Goal: Complete application form

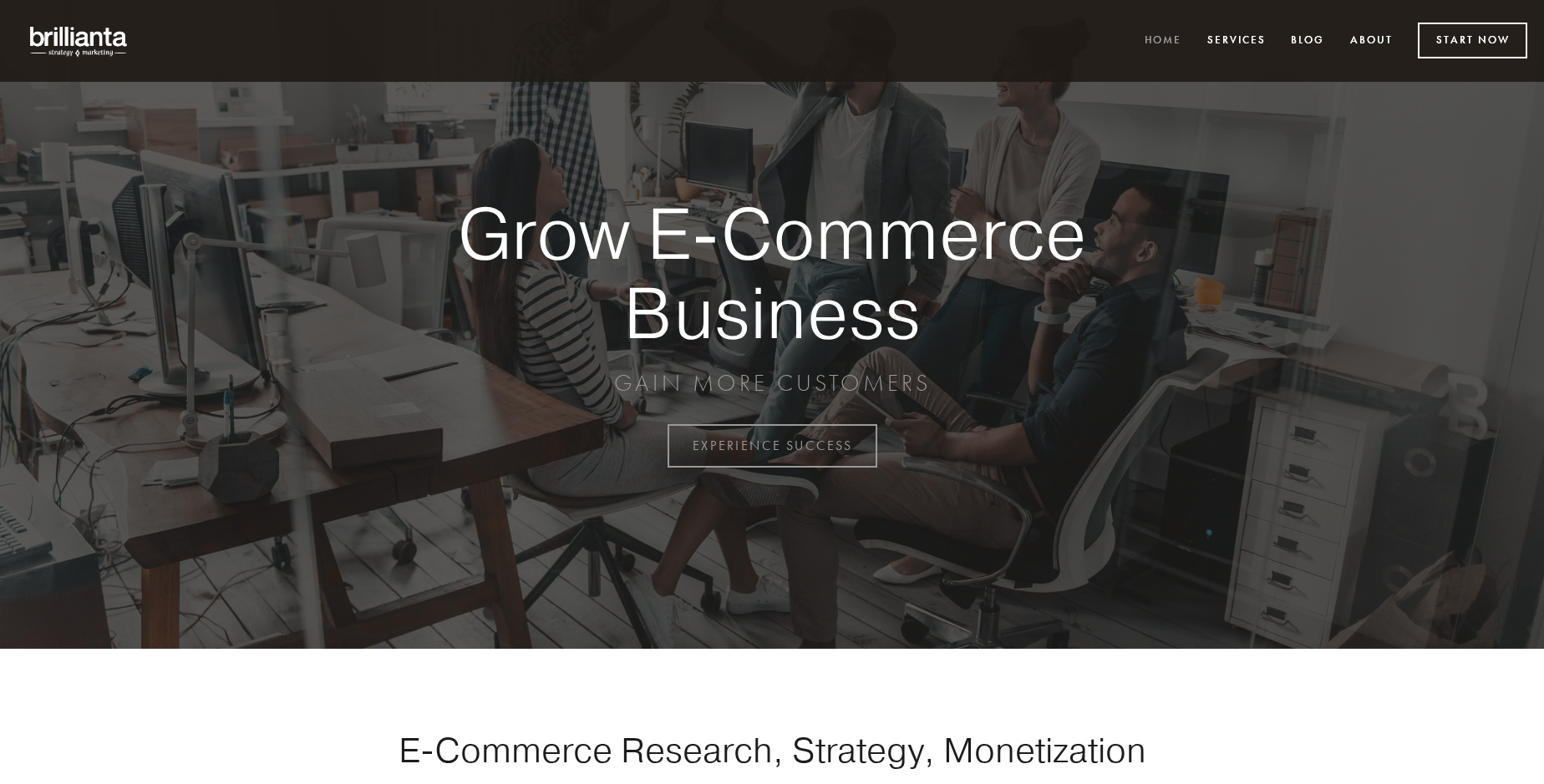
scroll to position [4378, 0]
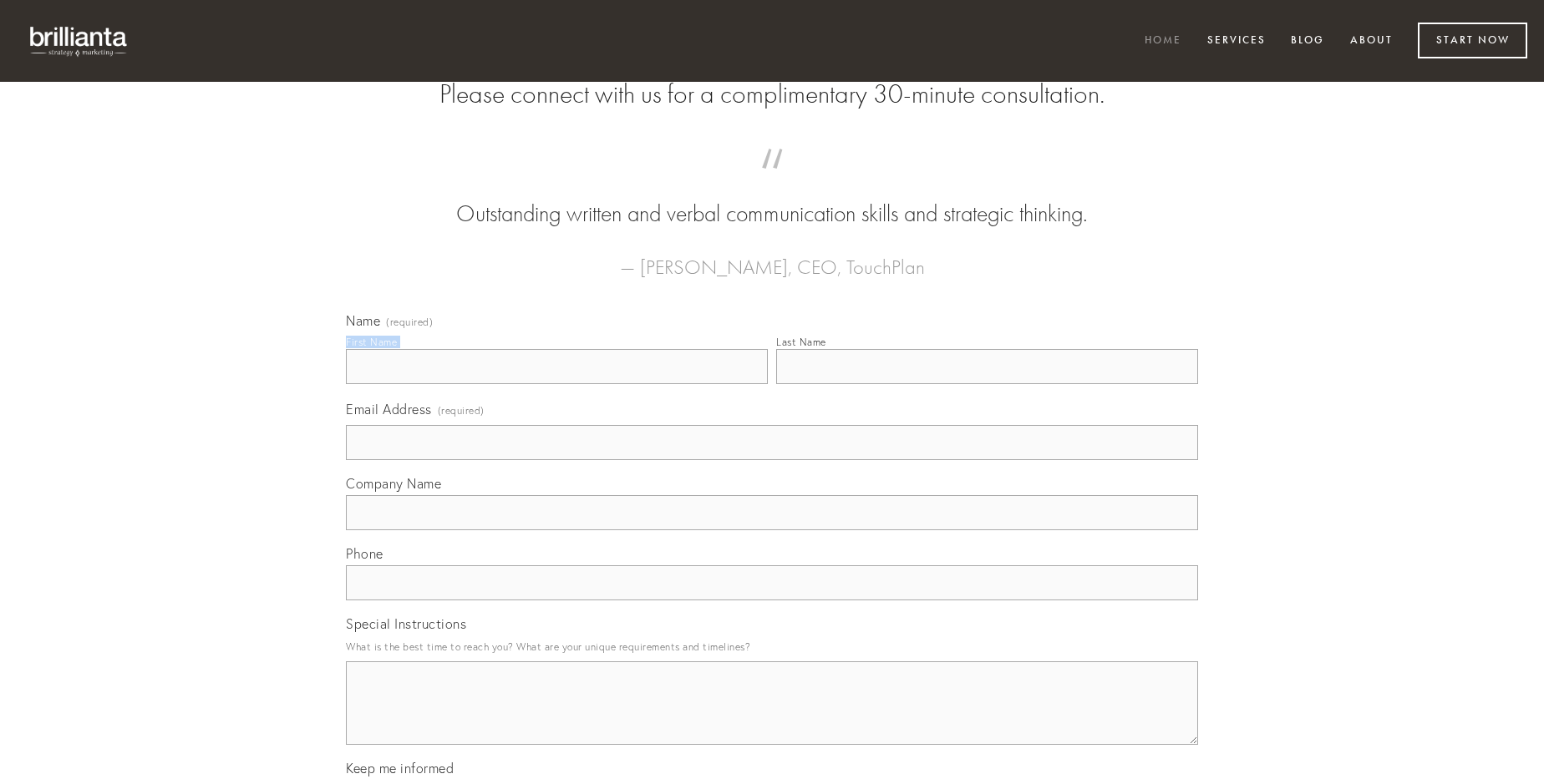
type input "[PERSON_NAME]"
click at [987, 384] on input "Last Name" at bounding box center [987, 367] width 422 height 35
type input "[PERSON_NAME]"
click at [772, 460] on input "Email Address (required)" at bounding box center [772, 443] width 852 height 35
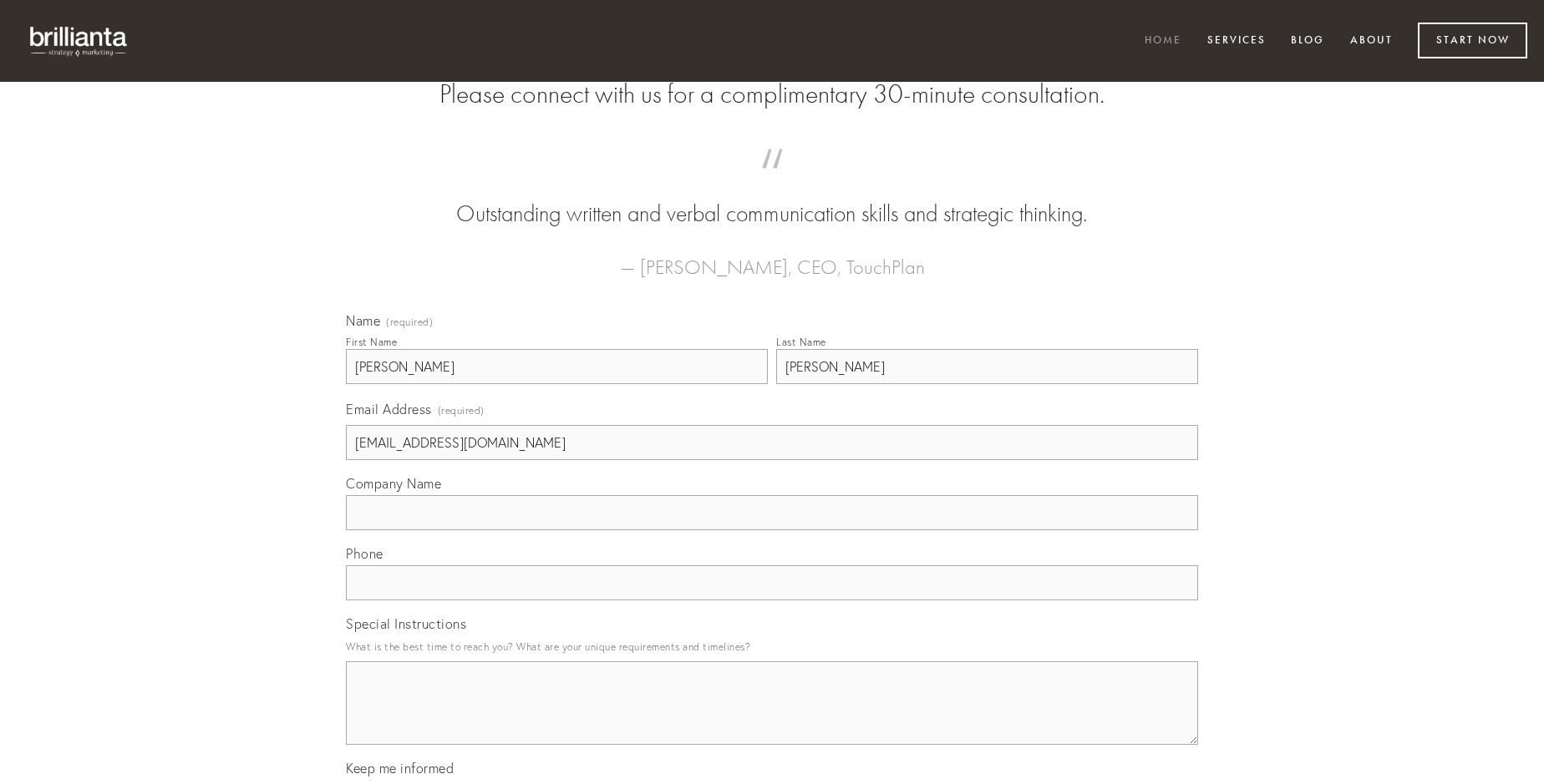
type input "[EMAIL_ADDRESS][DOMAIN_NAME]"
click at [772, 530] on input "Company Name" at bounding box center [772, 512] width 852 height 35
type input "sed"
click at [772, 601] on input "text" at bounding box center [772, 583] width 852 height 35
click at [772, 718] on textarea "Special Instructions" at bounding box center [772, 703] width 852 height 83
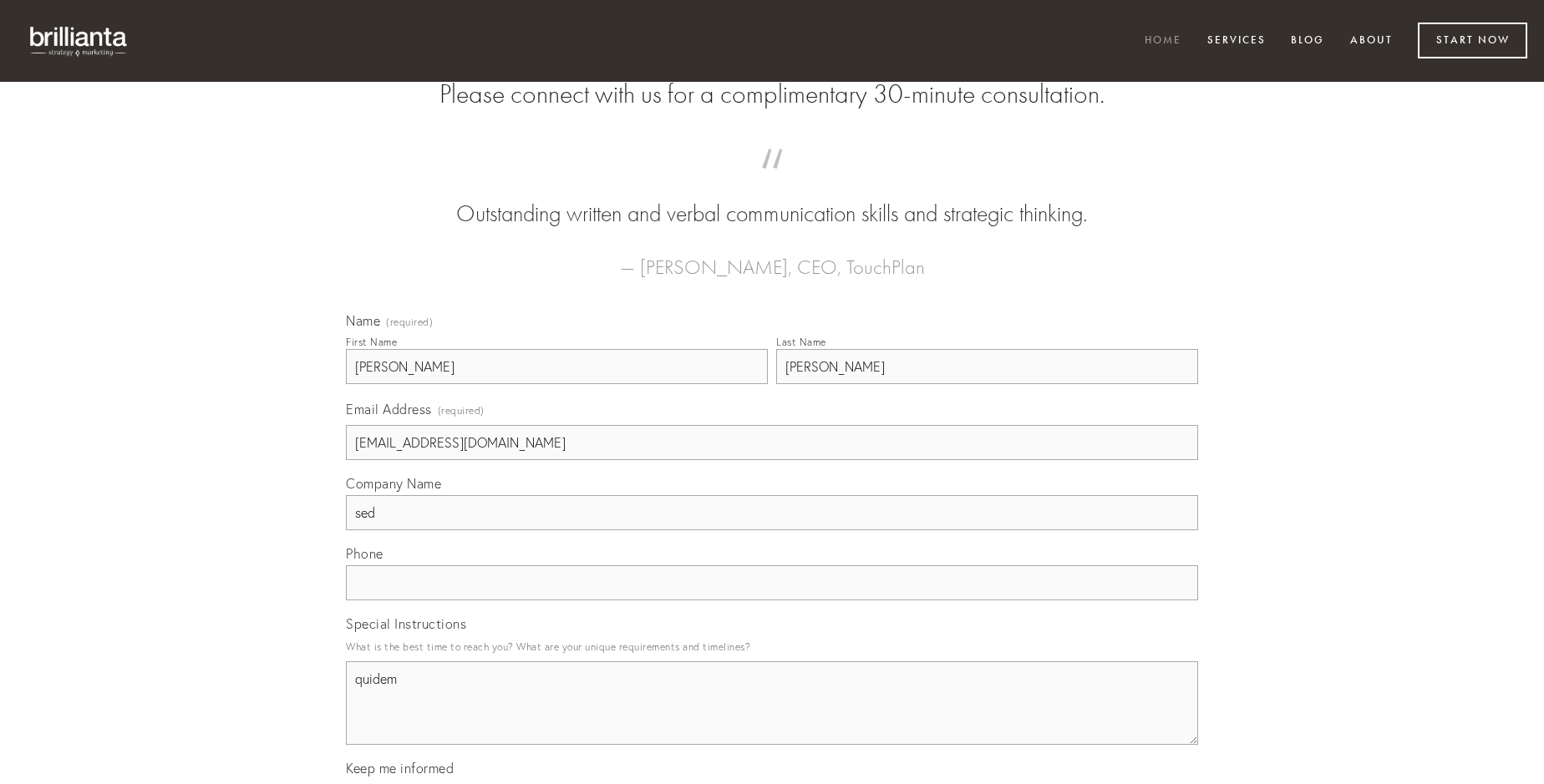
type textarea "quidem"
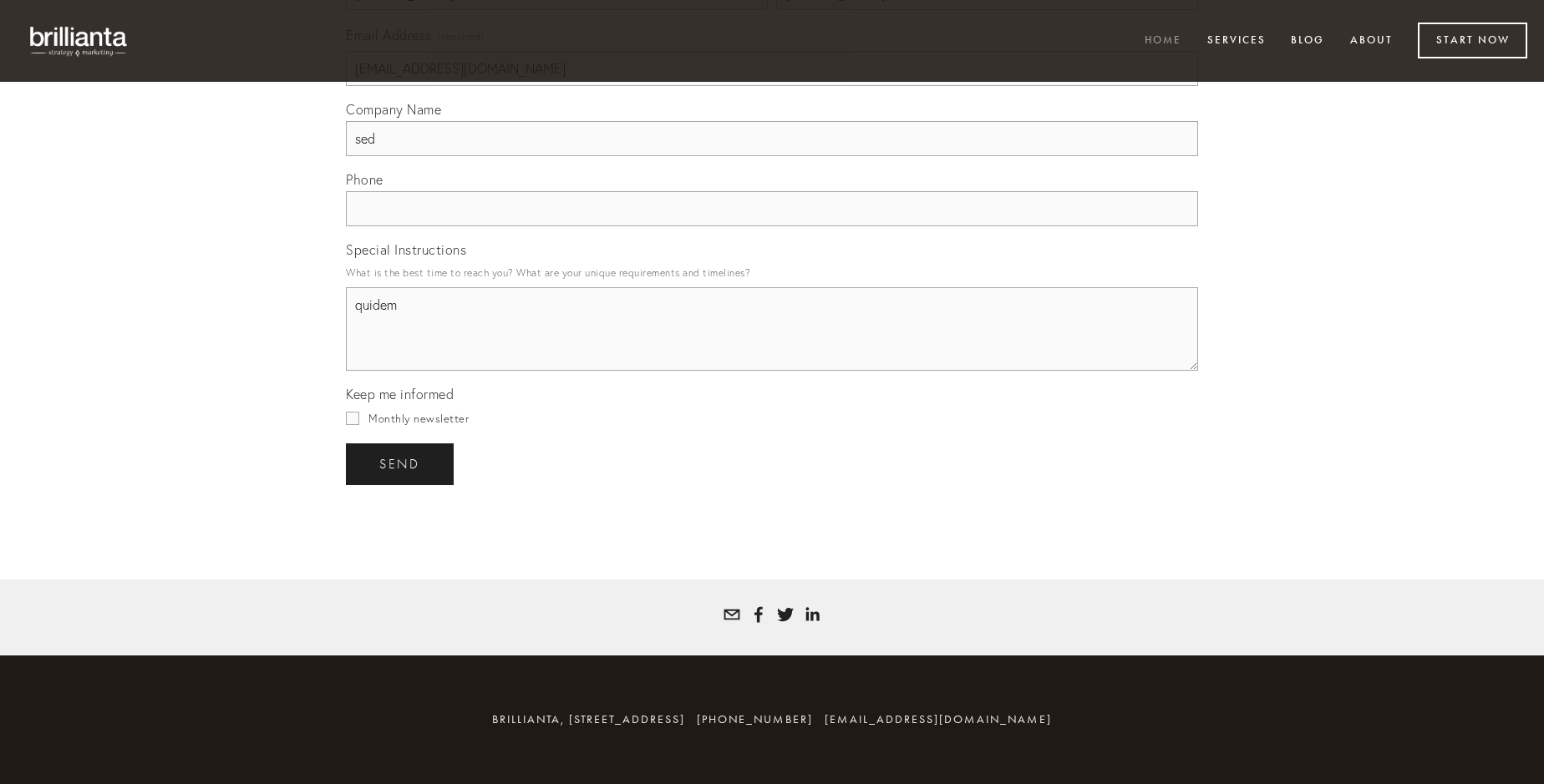
click at [401, 463] on span "send" at bounding box center [399, 464] width 41 height 15
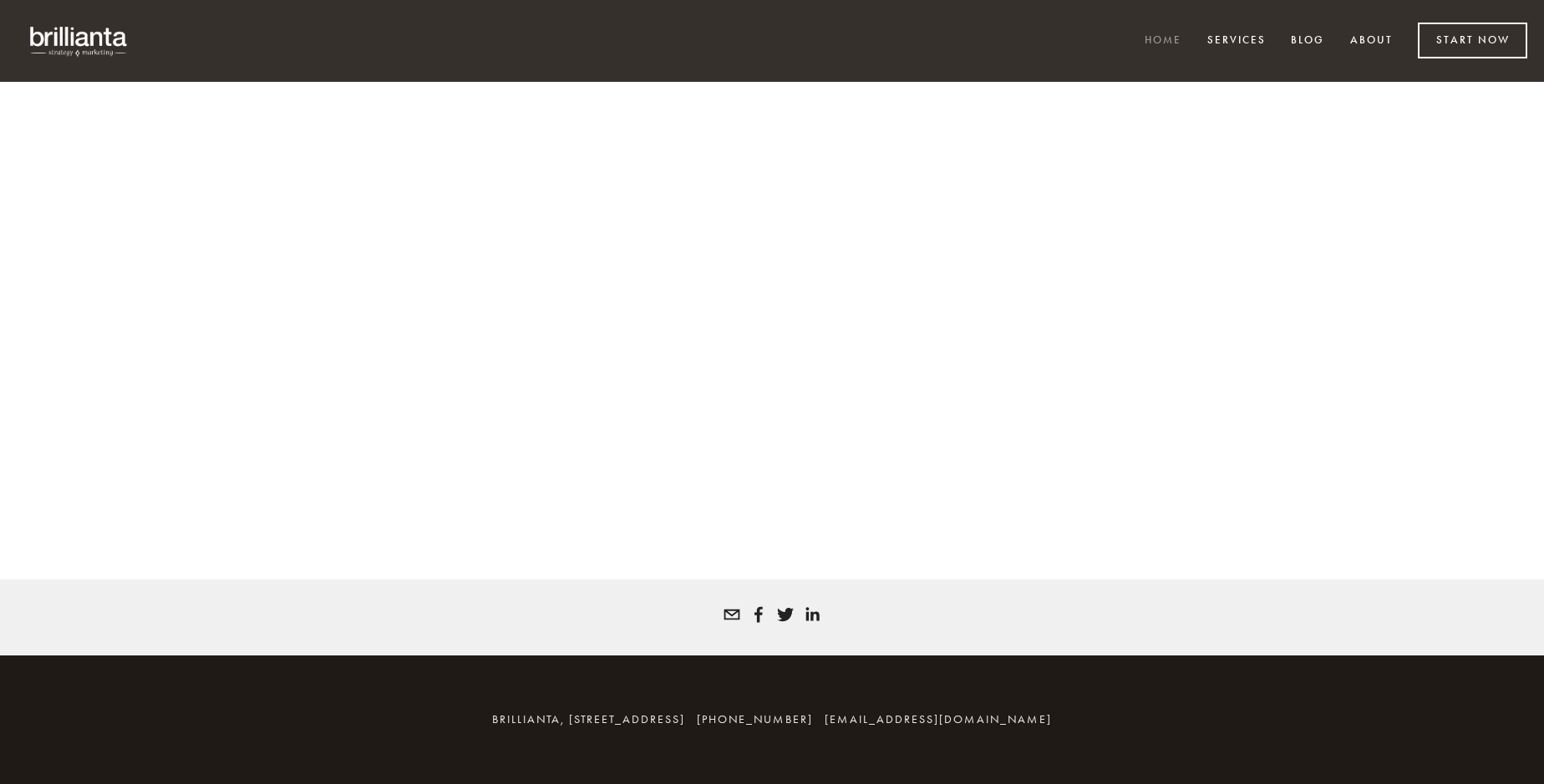
scroll to position [4355, 0]
